Goal: Complete application form

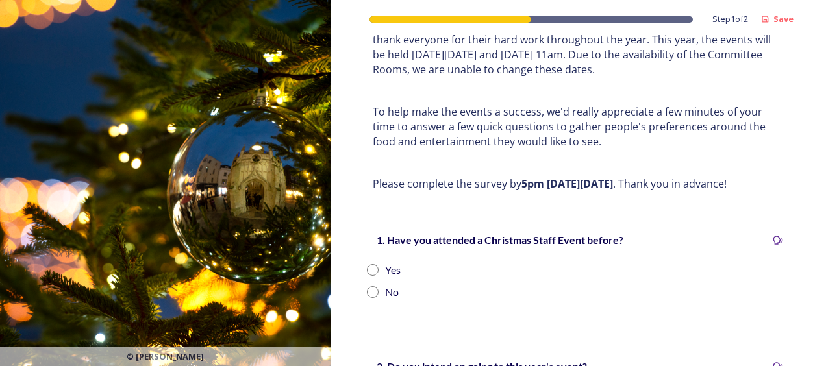
scroll to position [130, 0]
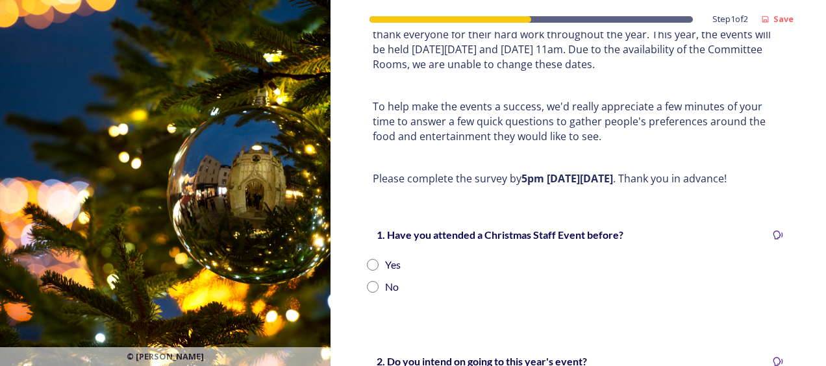
click at [296, 249] on img at bounding box center [165, 183] width 330 height 366
click at [371, 262] on input "radio" at bounding box center [373, 265] width 12 height 12
radio input "true"
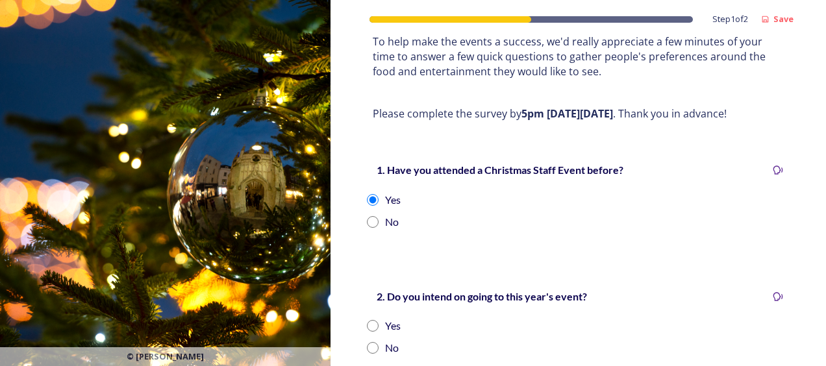
scroll to position [260, 0]
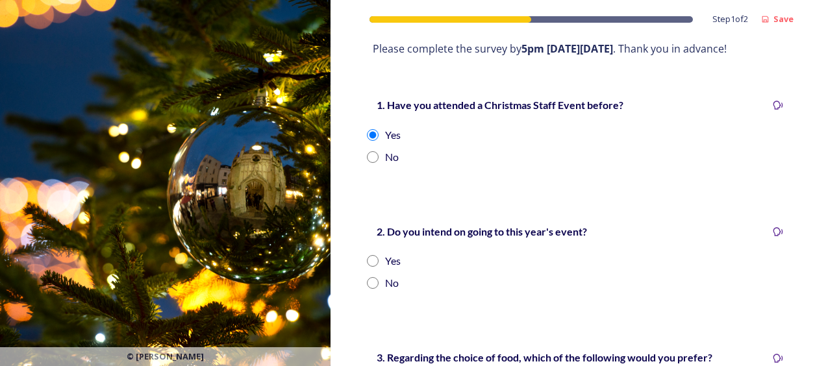
click at [370, 258] on input "radio" at bounding box center [373, 261] width 12 height 12
radio input "true"
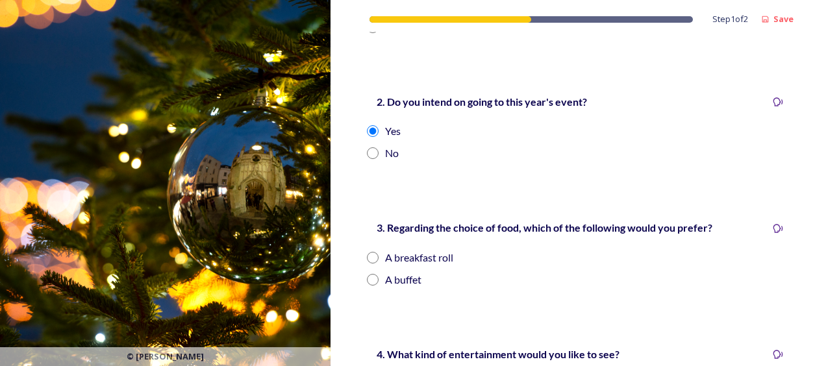
scroll to position [454, 0]
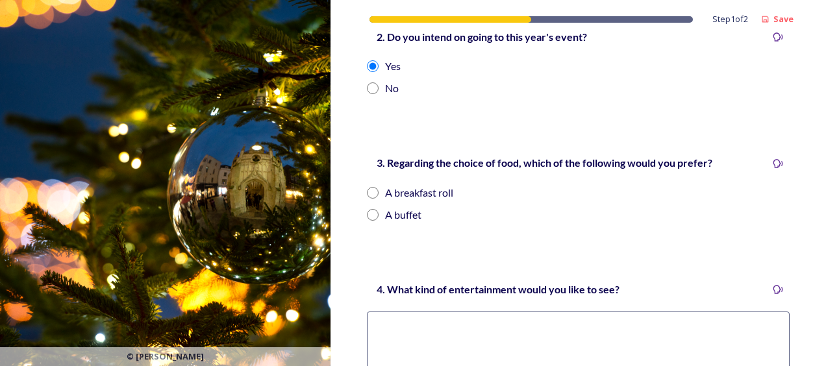
click at [373, 209] on input "radio" at bounding box center [373, 215] width 12 height 12
radio input "true"
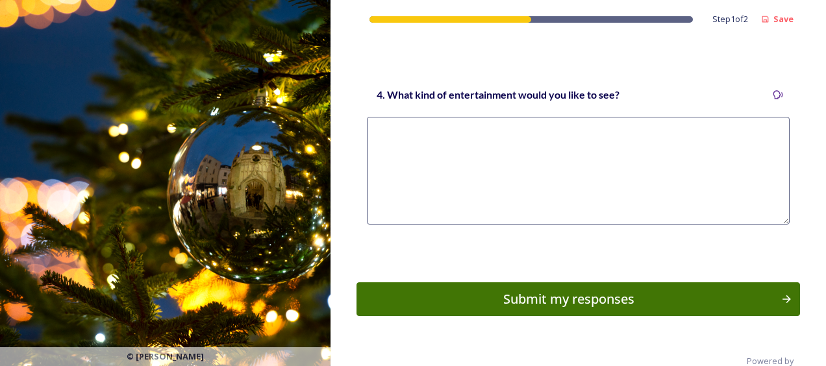
scroll to position [519, 0]
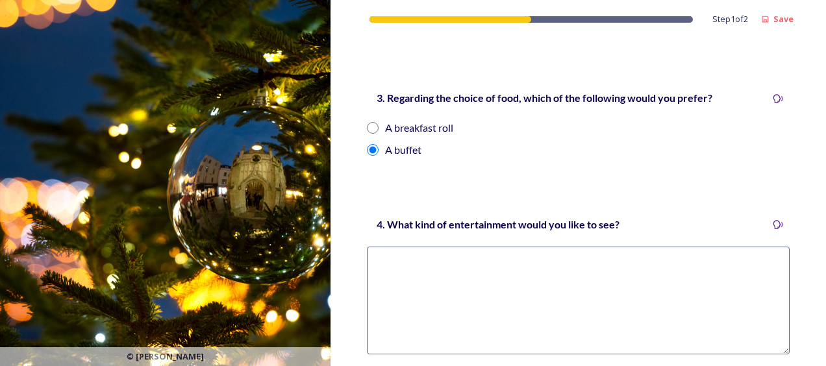
click at [382, 260] on textarea at bounding box center [578, 301] width 423 height 108
paste textarea "Christmas Bake-Off – Staff bring in homemade treats to be judged."
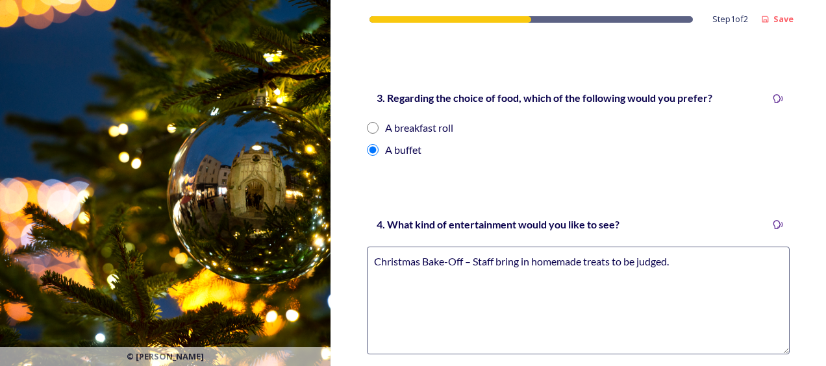
paste textarea "Ugly Christmas Jumper Contest"
paste textarea "Christmas Quiz or Bingo"
type textarea "Christmas Bake-Off – Staff bring in homemade treats to be judged. Ugly Christma…"
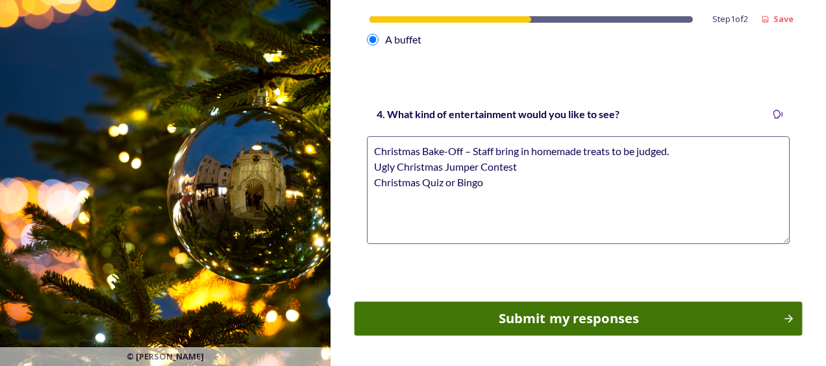
scroll to position [649, 0]
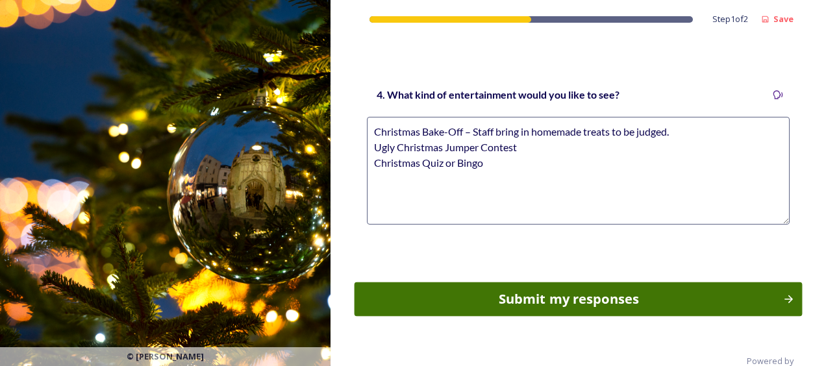
click at [525, 301] on div "Submit my responses" at bounding box center [568, 298] width 414 height 19
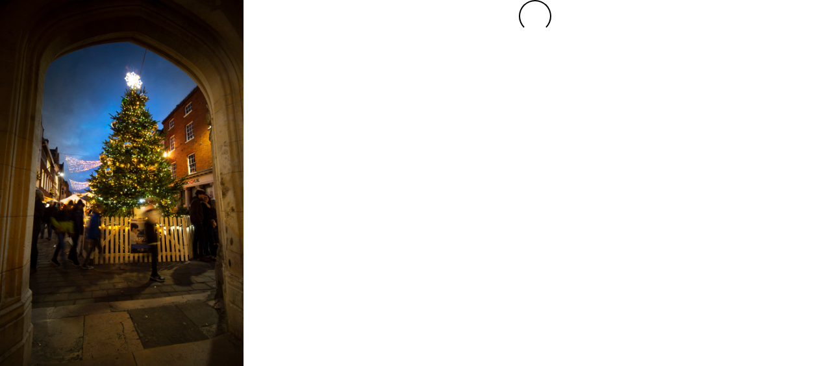
scroll to position [0, 0]
